Goal: Information Seeking & Learning: Learn about a topic

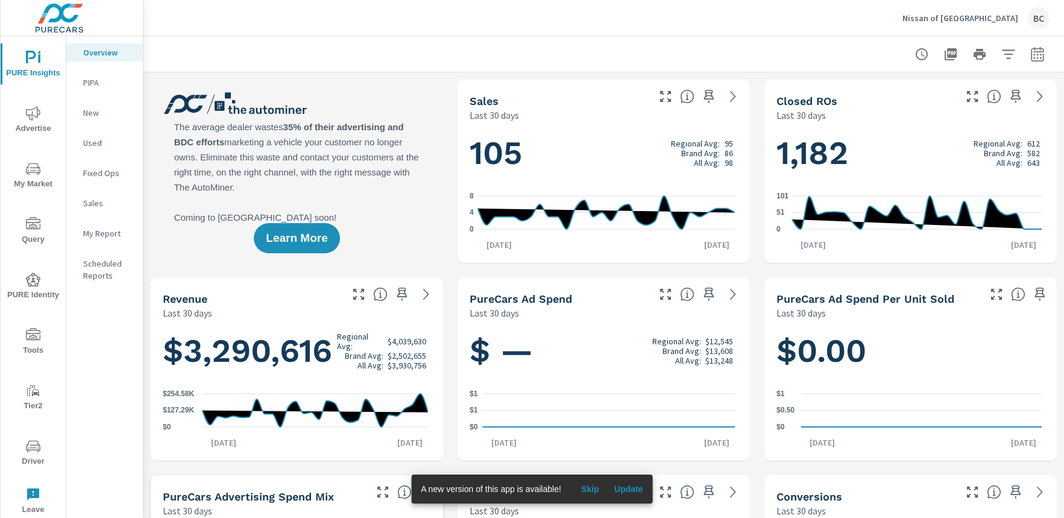
scroll to position [1, 0]
click at [31, 177] on span "My Market" at bounding box center [33, 177] width 58 height 30
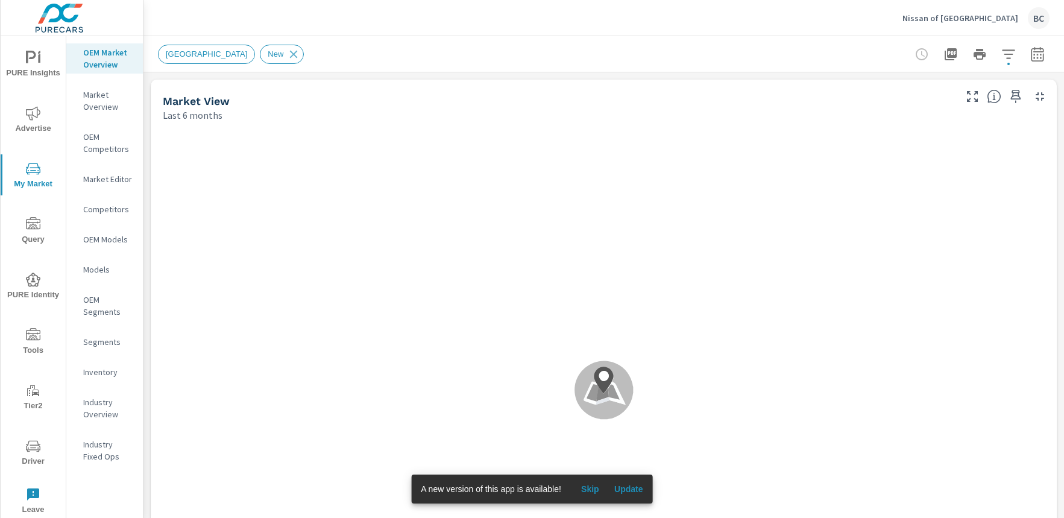
scroll to position [1, 0]
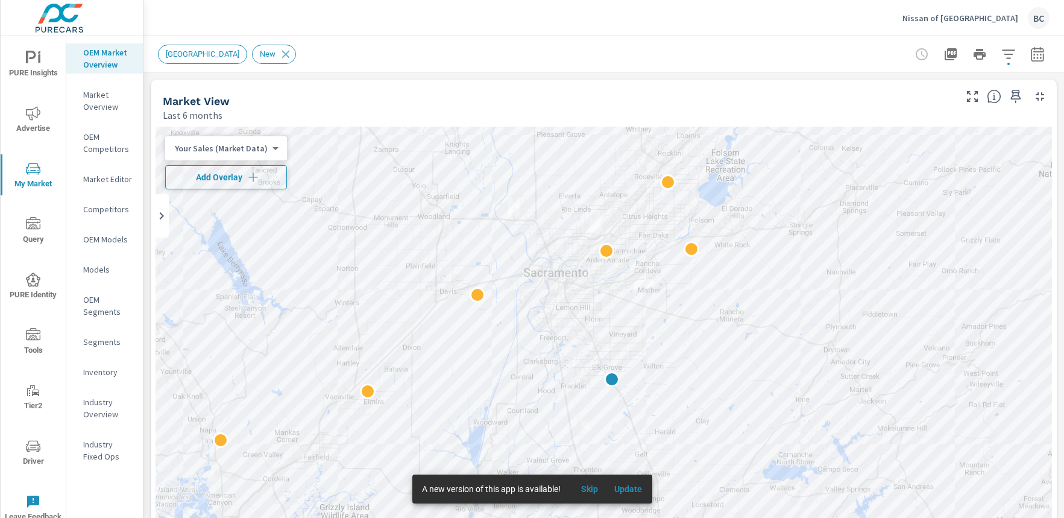
click at [218, 179] on span "Add Overlay" at bounding box center [226, 177] width 111 height 12
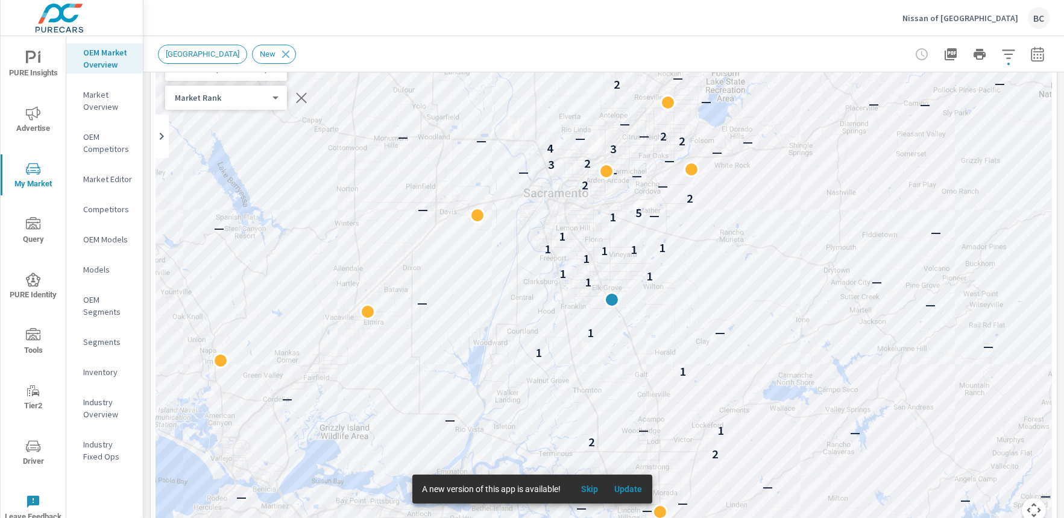
scroll to position [93, 0]
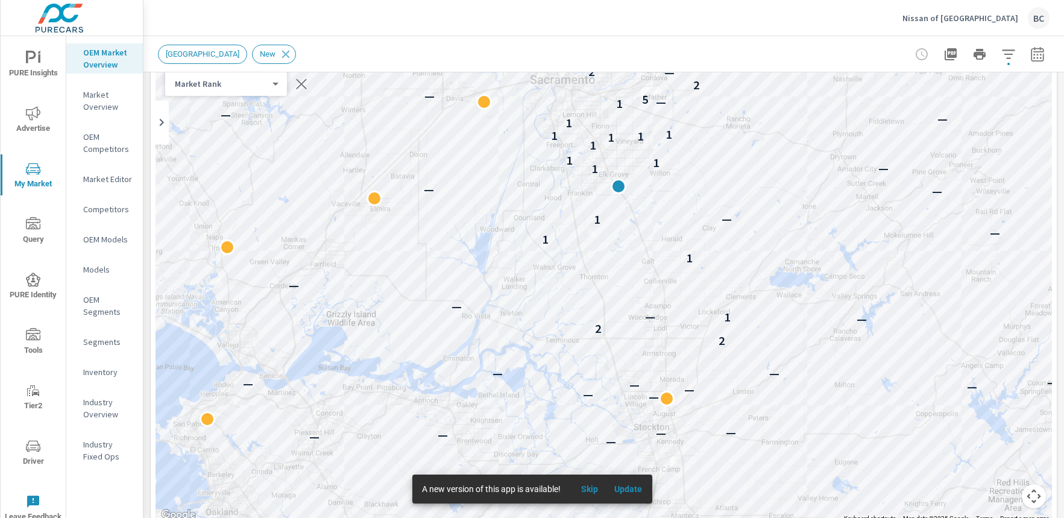
drag, startPoint x: 779, startPoint y: 306, endPoint x: 785, endPoint y: 206, distance: 100.3
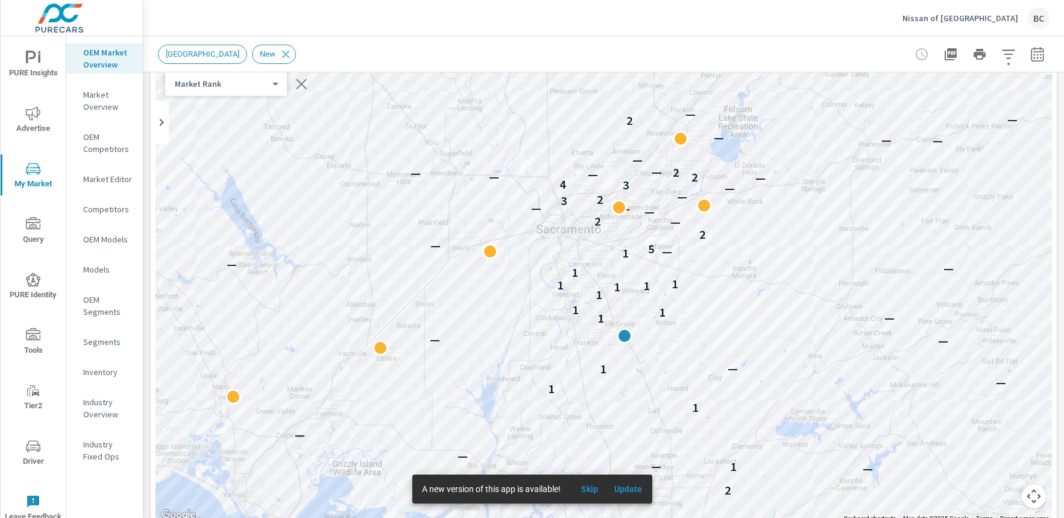
drag, startPoint x: 737, startPoint y: 148, endPoint x: 743, endPoint y: 298, distance: 150.3
click at [743, 298] on div "— — — — — — — — — — — — — — — — — — — — — — — — — — — — — — 2 2 — 1 — — — 1 1 —…" at bounding box center [604, 278] width 897 height 490
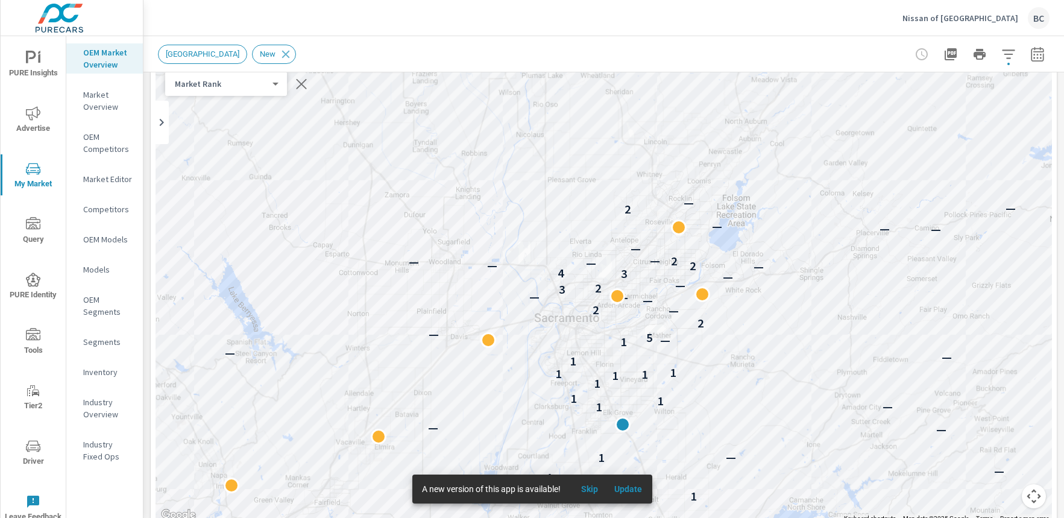
drag, startPoint x: 761, startPoint y: 193, endPoint x: 759, endPoint y: 281, distance: 88.0
click at [759, 281] on div "— — — — — — — — — — — — — — — — — — — — — — — — — — — — — — 2 2 — 1 — — — 1 1 —…" at bounding box center [604, 278] width 897 height 490
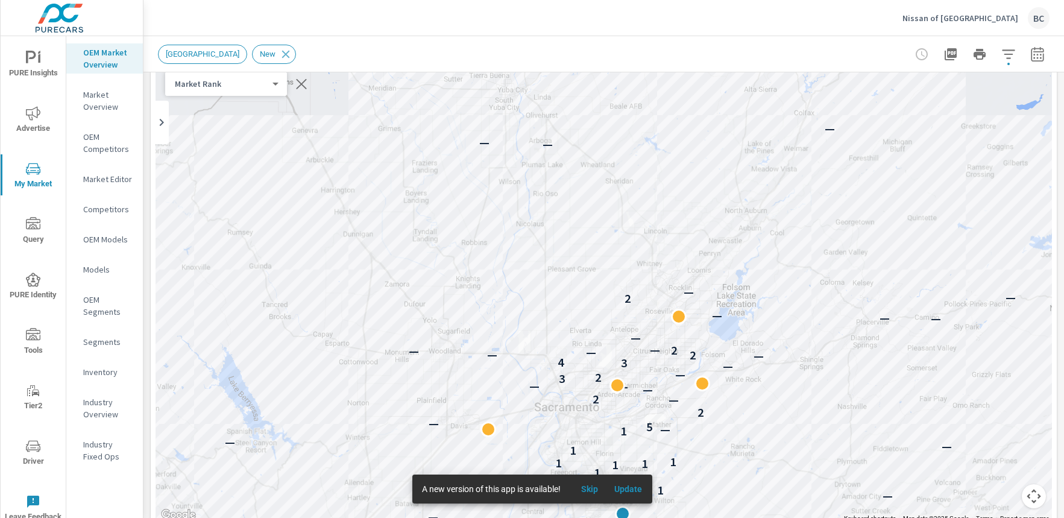
drag, startPoint x: 714, startPoint y: 266, endPoint x: 715, endPoint y: 351, distance: 85.0
click at [715, 351] on div "— — — — — — — — — — — — — — — — — — — — — — — — — — 2 2 — 1 — — — 1 1 — 1 — — —…" at bounding box center [604, 278] width 897 height 490
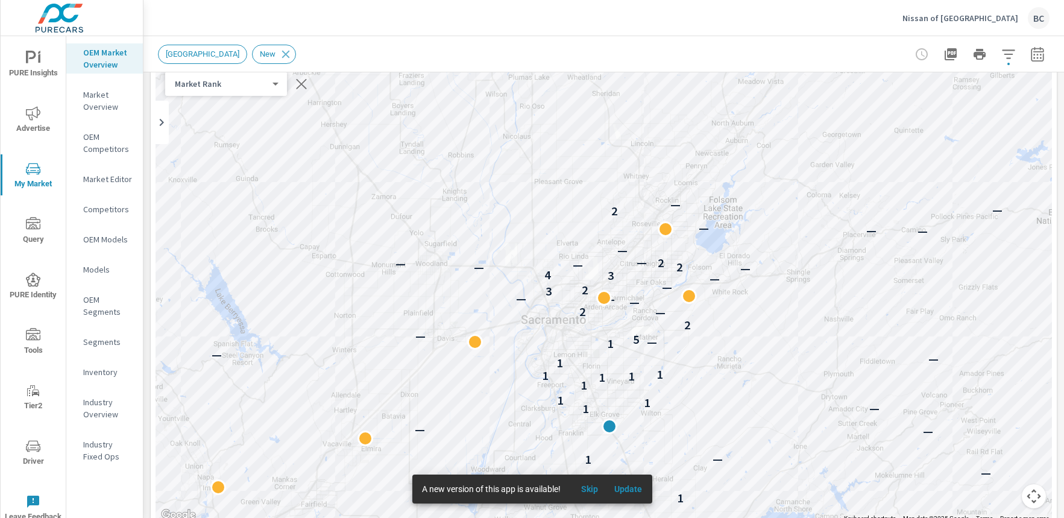
drag, startPoint x: 728, startPoint y: 277, endPoint x: 719, endPoint y: 175, distance: 102.3
click at [719, 175] on div "— — — — — — — — — — — — — — — 2 2 — 1 — — — 1 1 — 1 — — — 1 — 1 1 1 1 1 1 1 1 —…" at bounding box center [604, 278] width 897 height 490
